Goal: Task Accomplishment & Management: Use online tool/utility

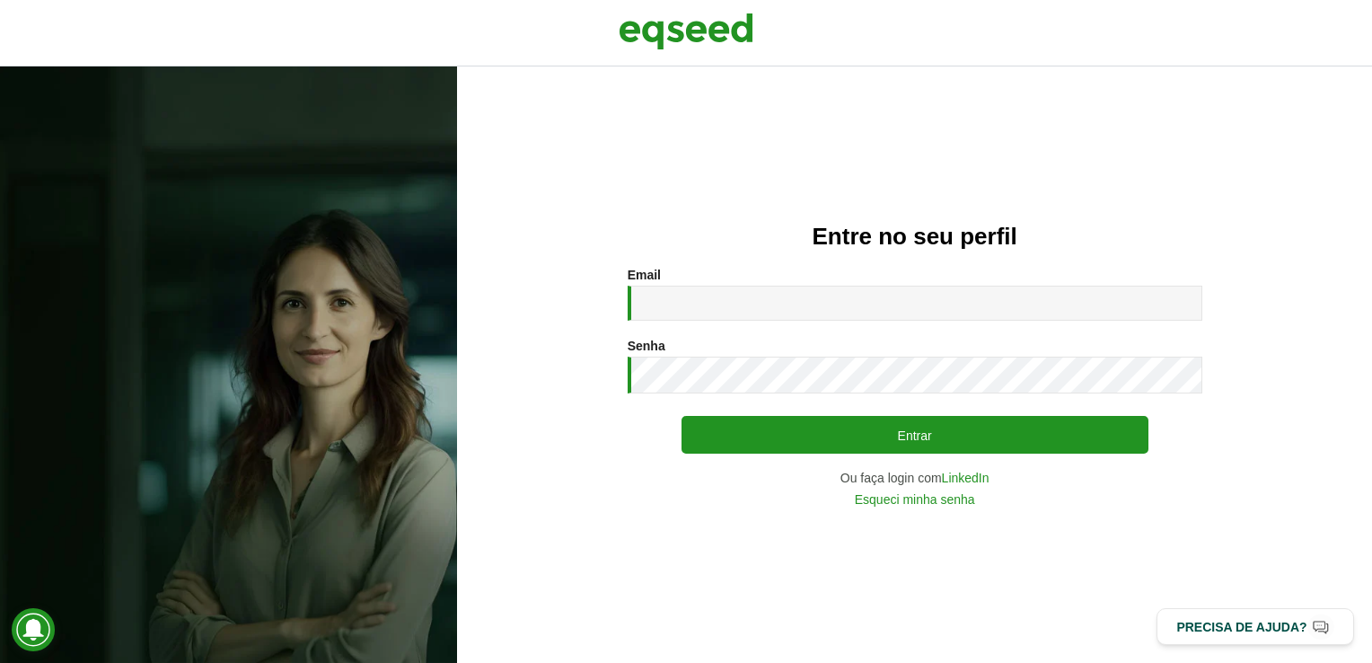
click at [808, 318] on input "Email *" at bounding box center [915, 303] width 575 height 35
type input "**********"
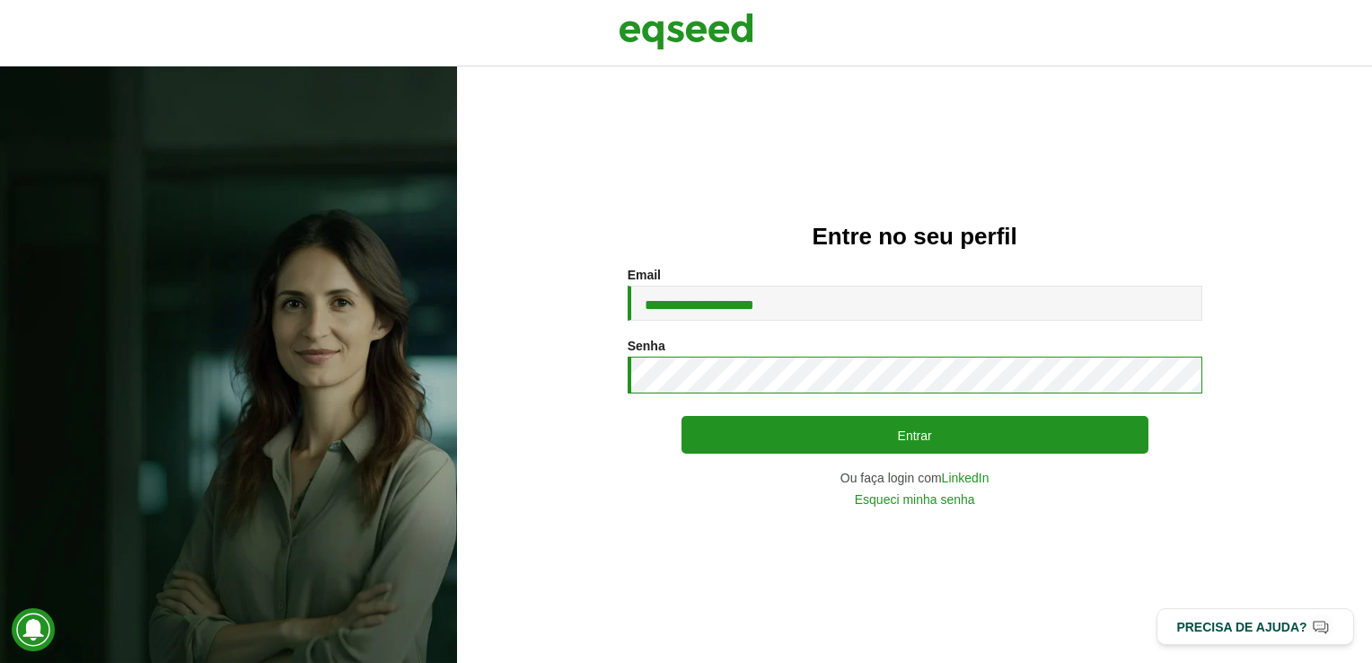
click at [682, 416] on button "Entrar" at bounding box center [915, 435] width 467 height 38
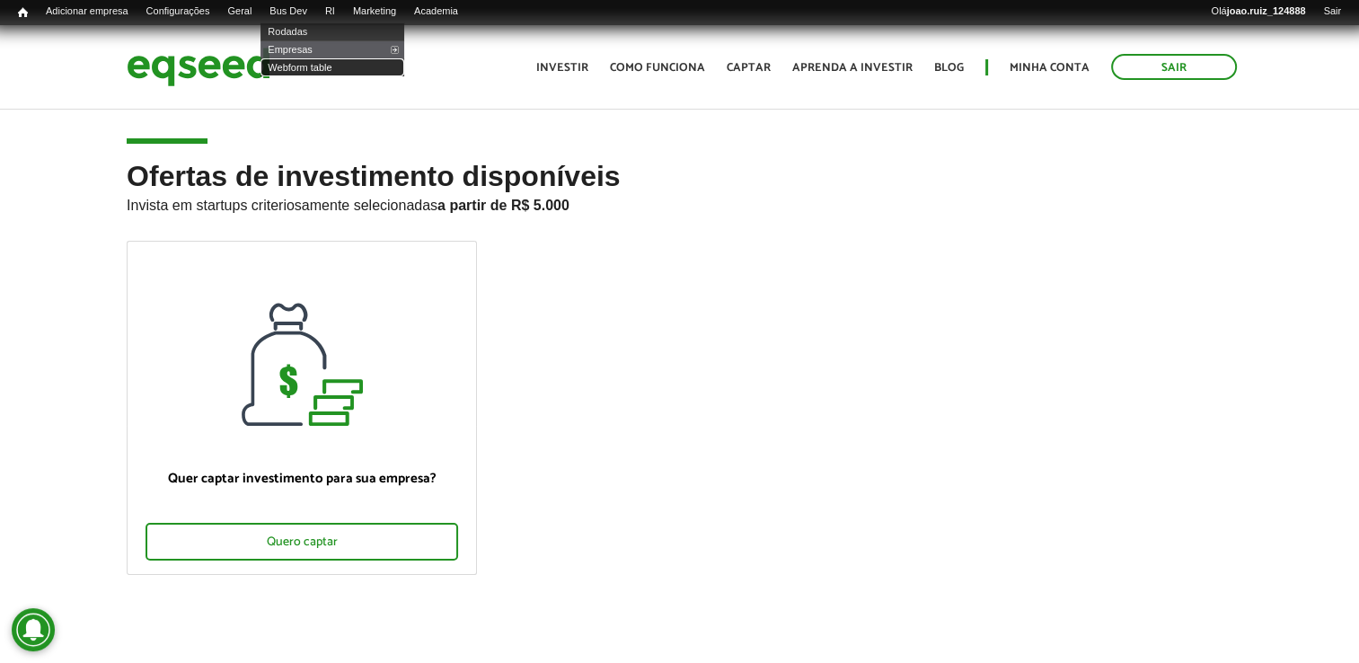
click at [322, 66] on link "Webform table" at bounding box center [332, 67] width 144 height 18
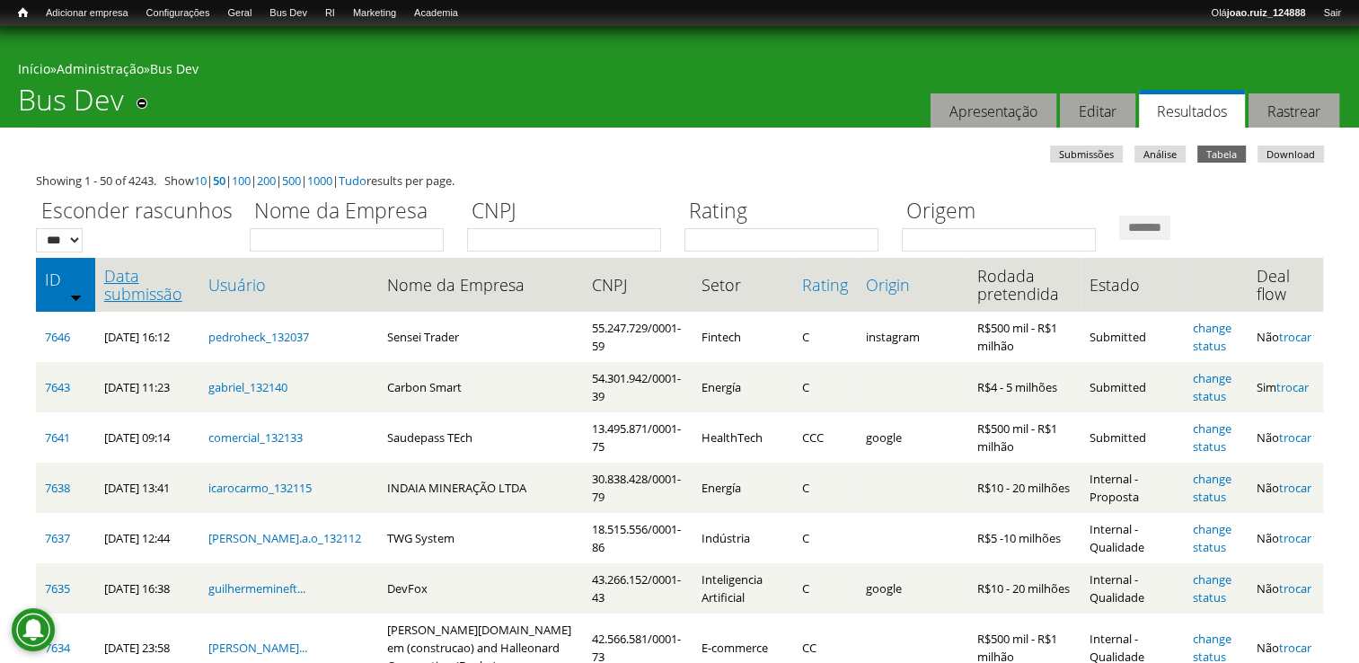
click at [134, 278] on link "Data submissão" at bounding box center [147, 285] width 86 height 36
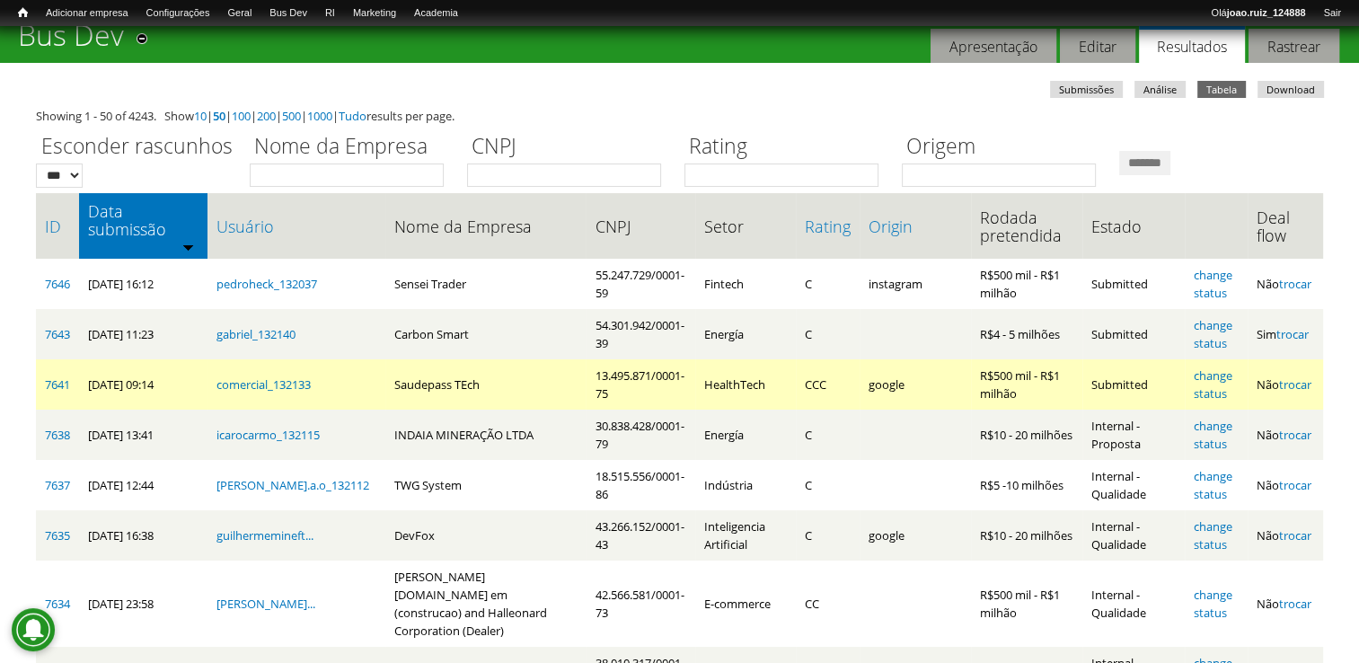
scroll to position [90, 0]
